Goal: Navigation & Orientation: Find specific page/section

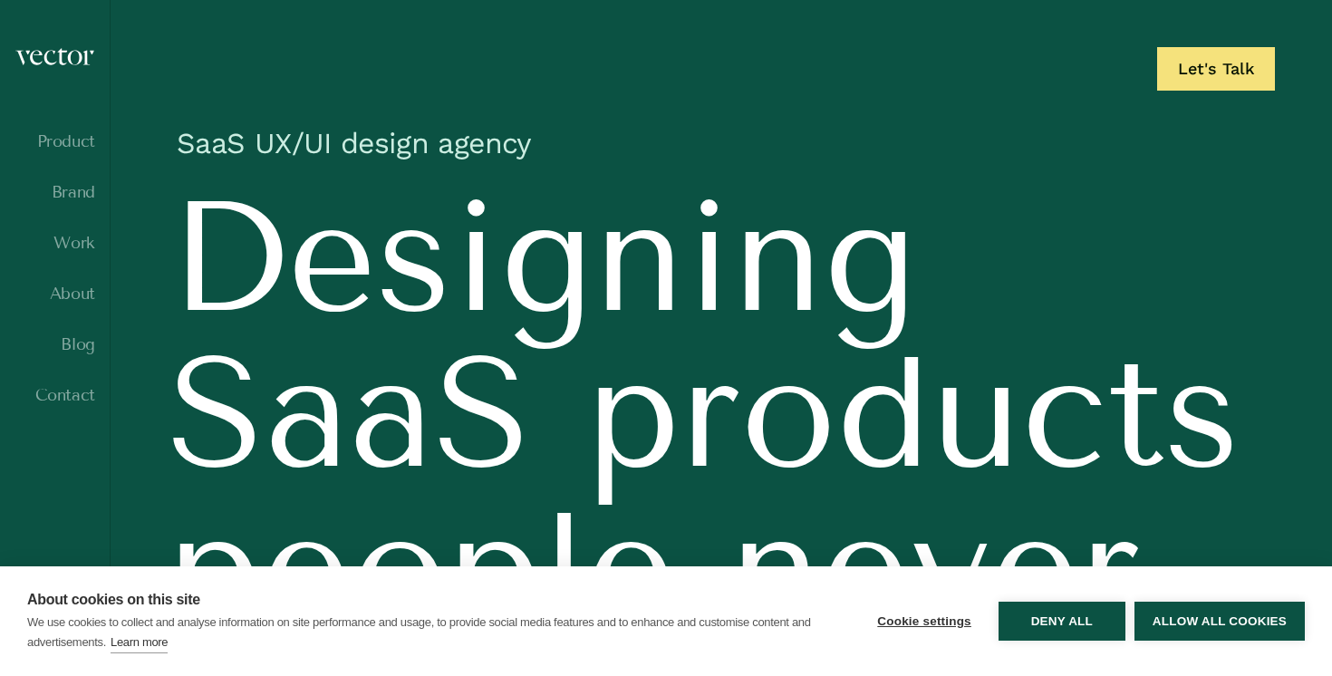
click at [1049, 643] on div "Cookie settings Deny all Allow all cookies" at bounding box center [1082, 621] width 446 height 64
click at [1060, 619] on button "Deny all" at bounding box center [1061, 621] width 127 height 39
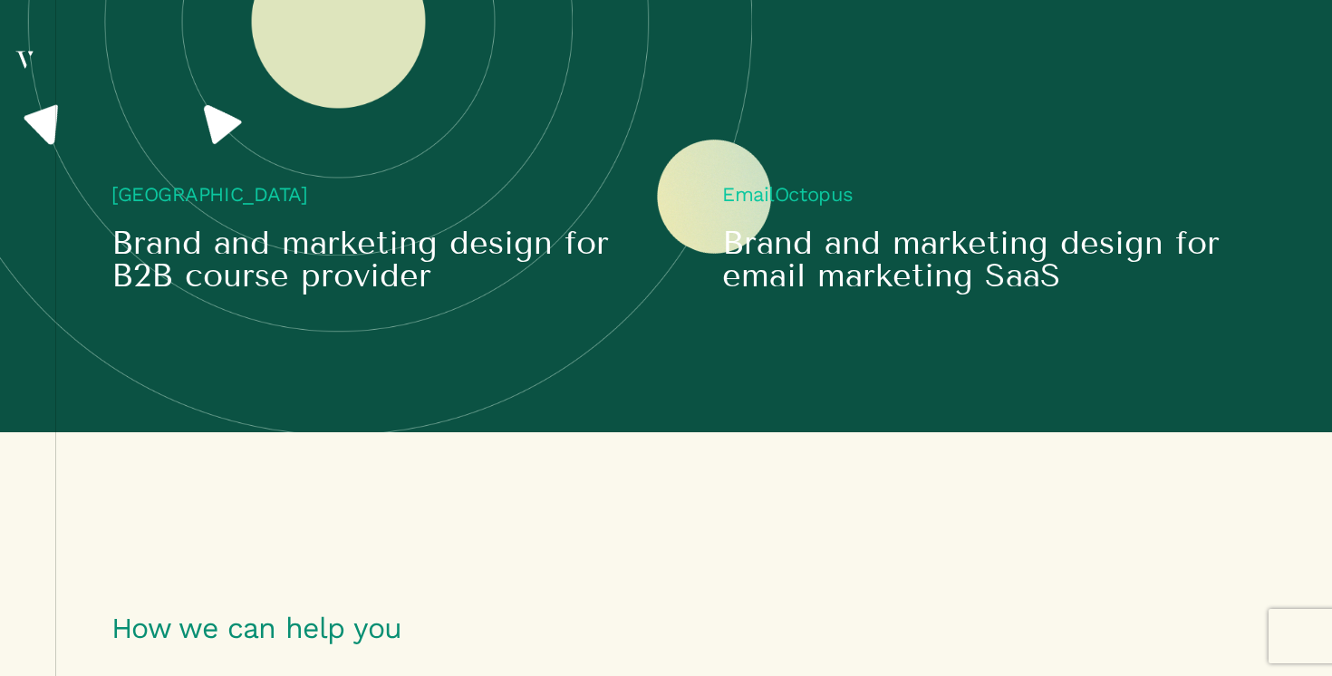
scroll to position [2604, 0]
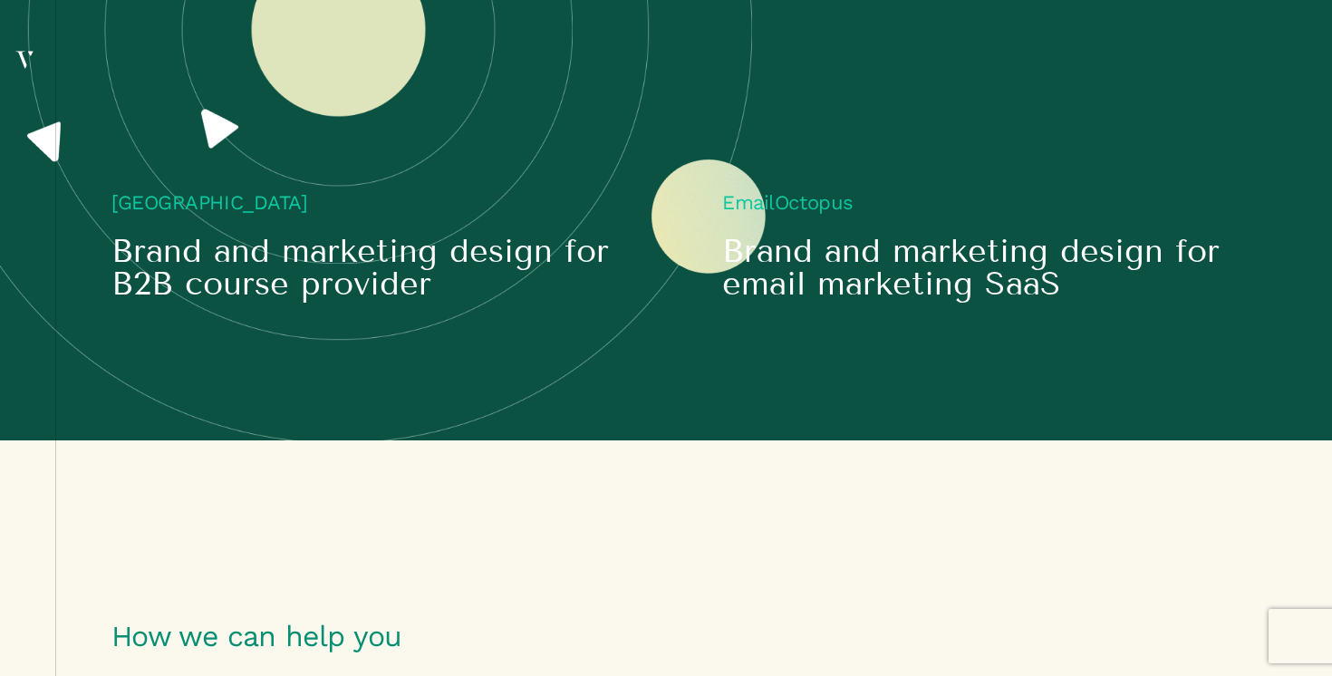
click at [393, 158] on video at bounding box center [387, 19] width 553 height 276
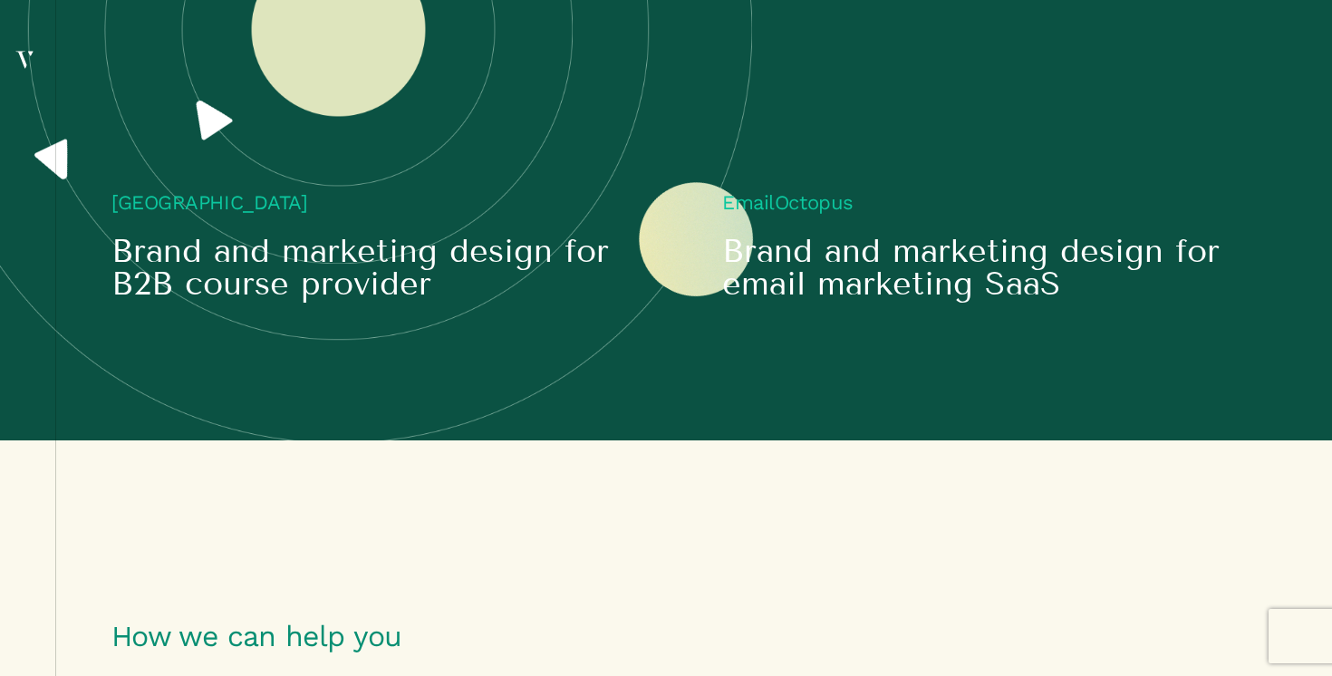
click at [185, 213] on h6 "City Academy" at bounding box center [387, 203] width 553 height 20
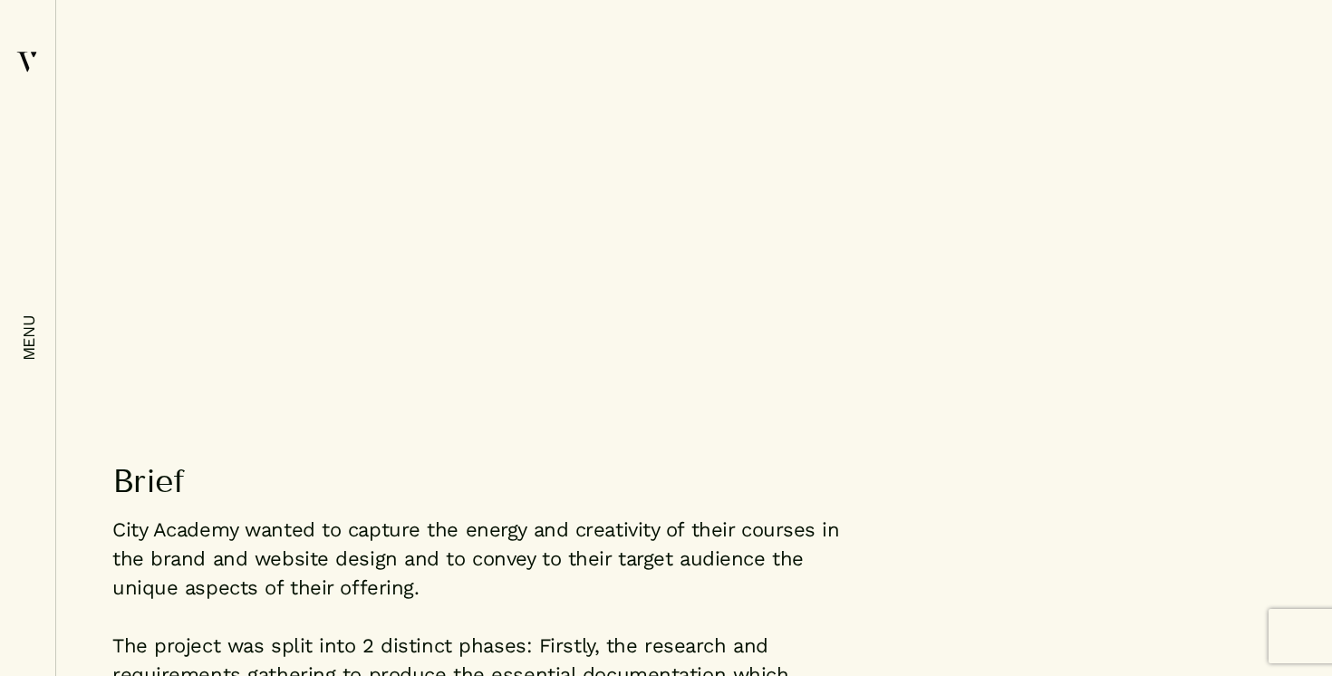
scroll to position [2253, 0]
